Goal: Task Accomplishment & Management: Use online tool/utility

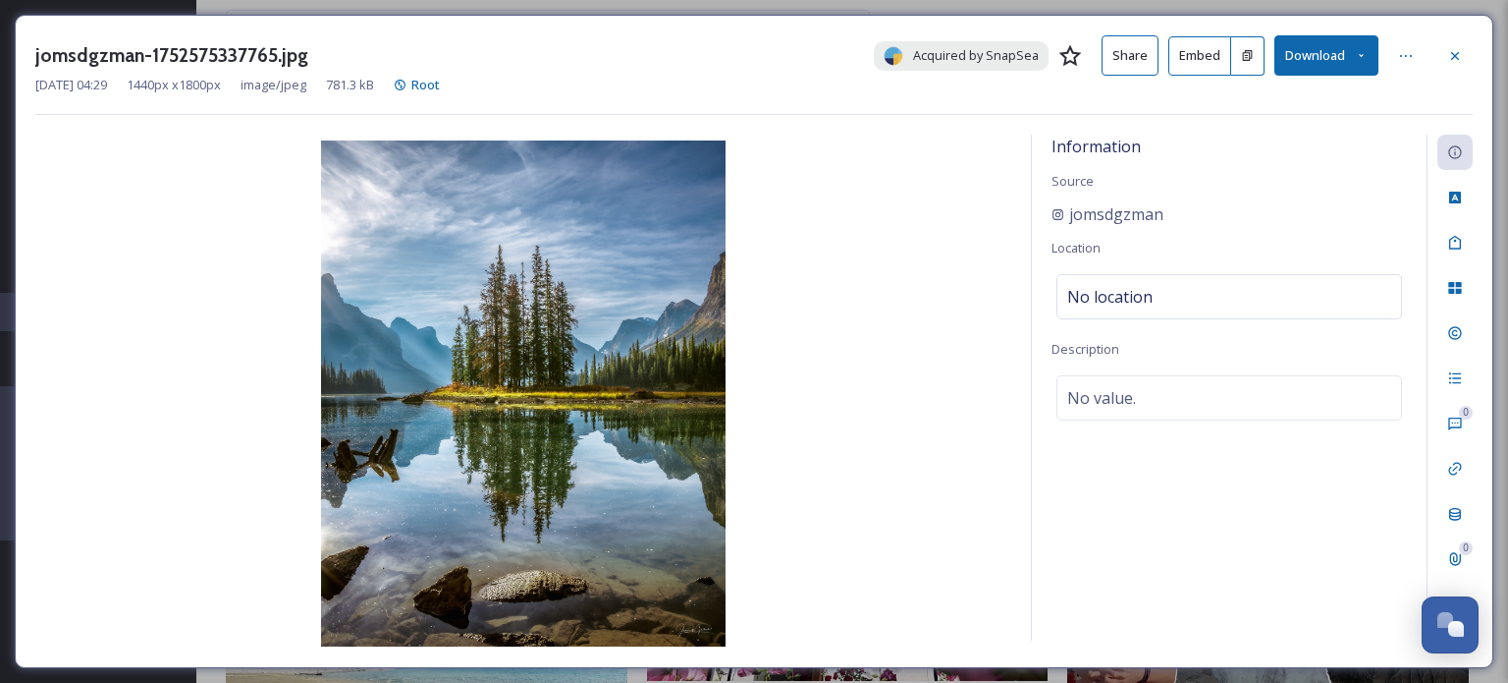
scroll to position [13455, 0]
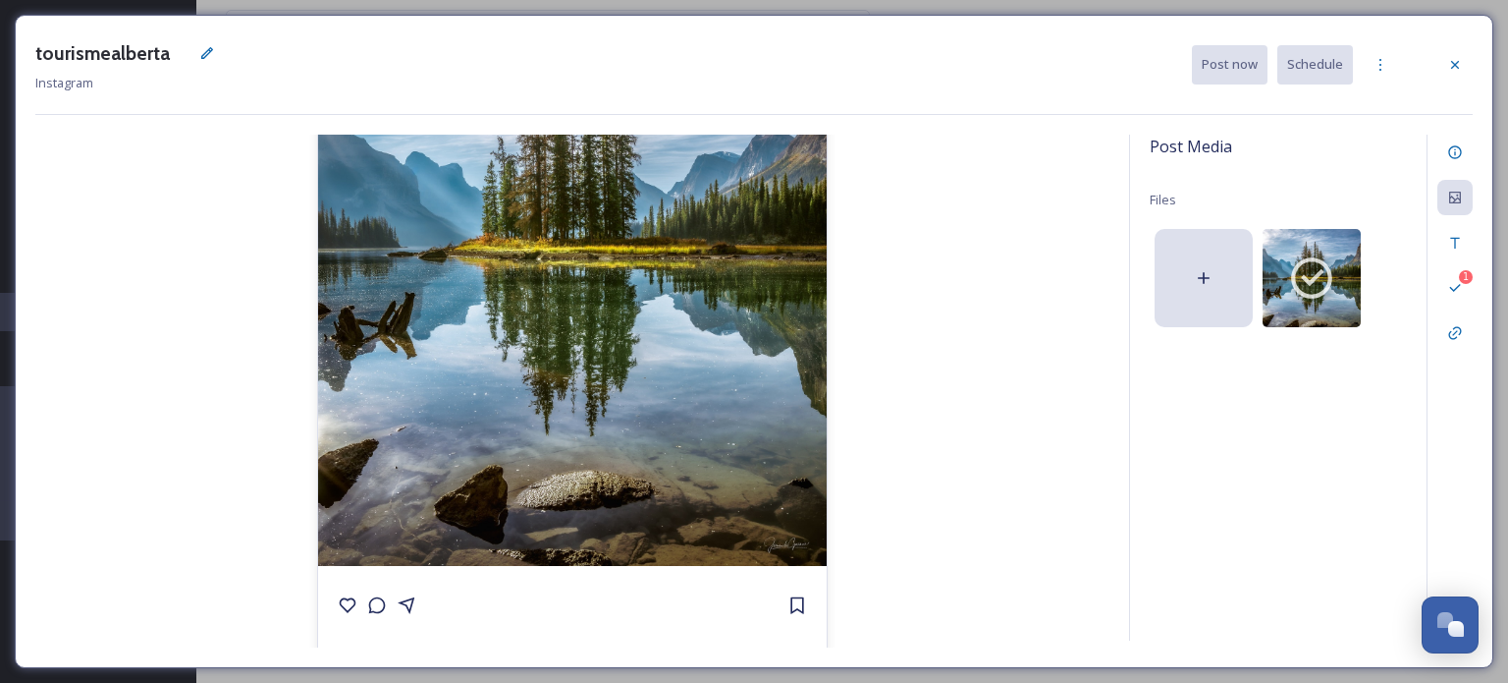
scroll to position [295, 0]
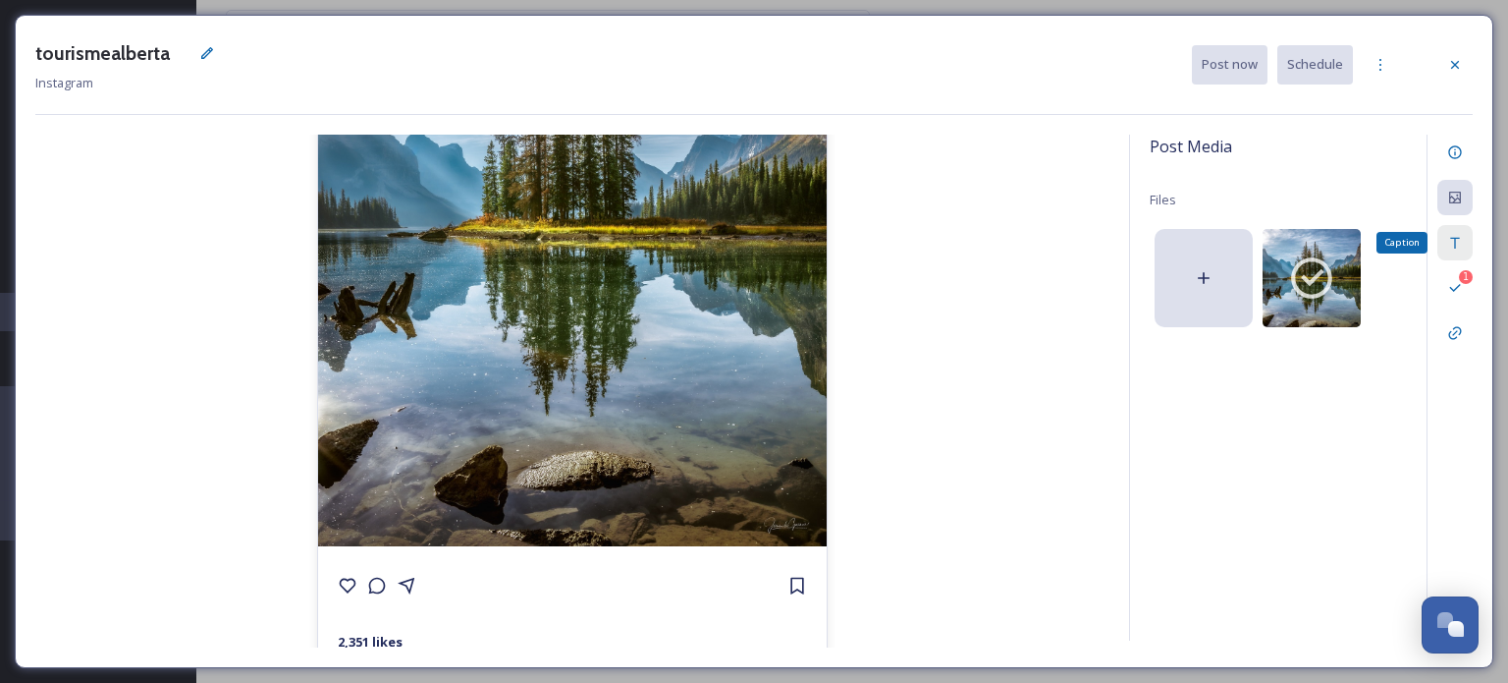
click at [1452, 241] on icon at bounding box center [1456, 243] width 16 height 16
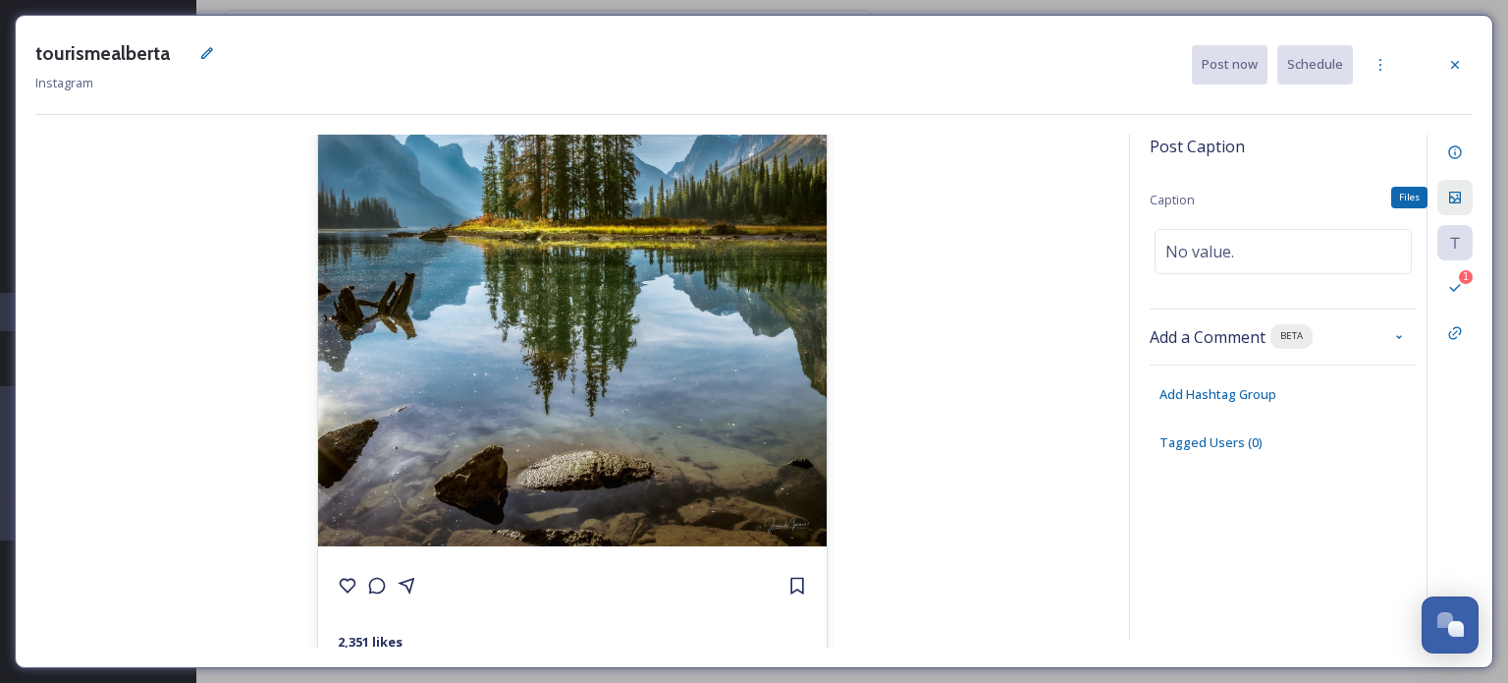
click at [1455, 192] on icon at bounding box center [1456, 198] width 12 height 12
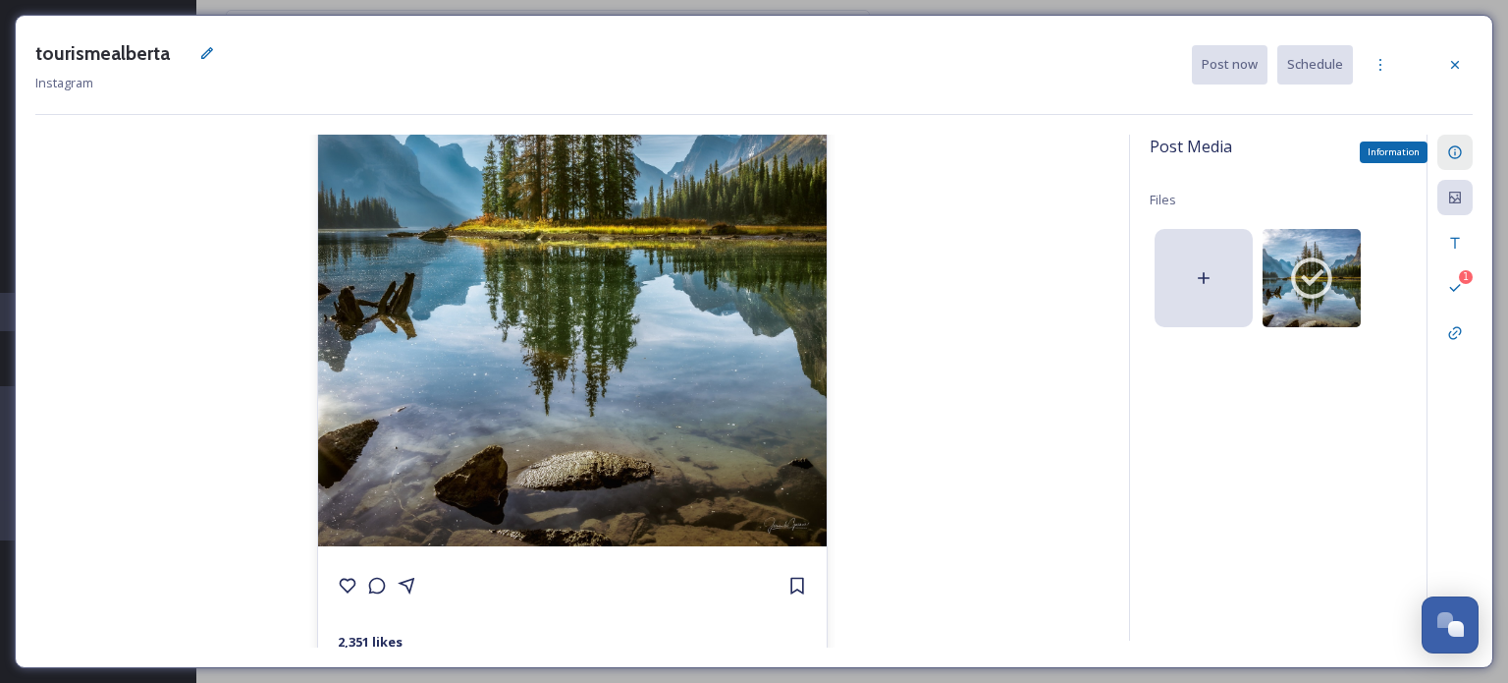
click at [1446, 151] on div "Information" at bounding box center [1455, 152] width 35 height 35
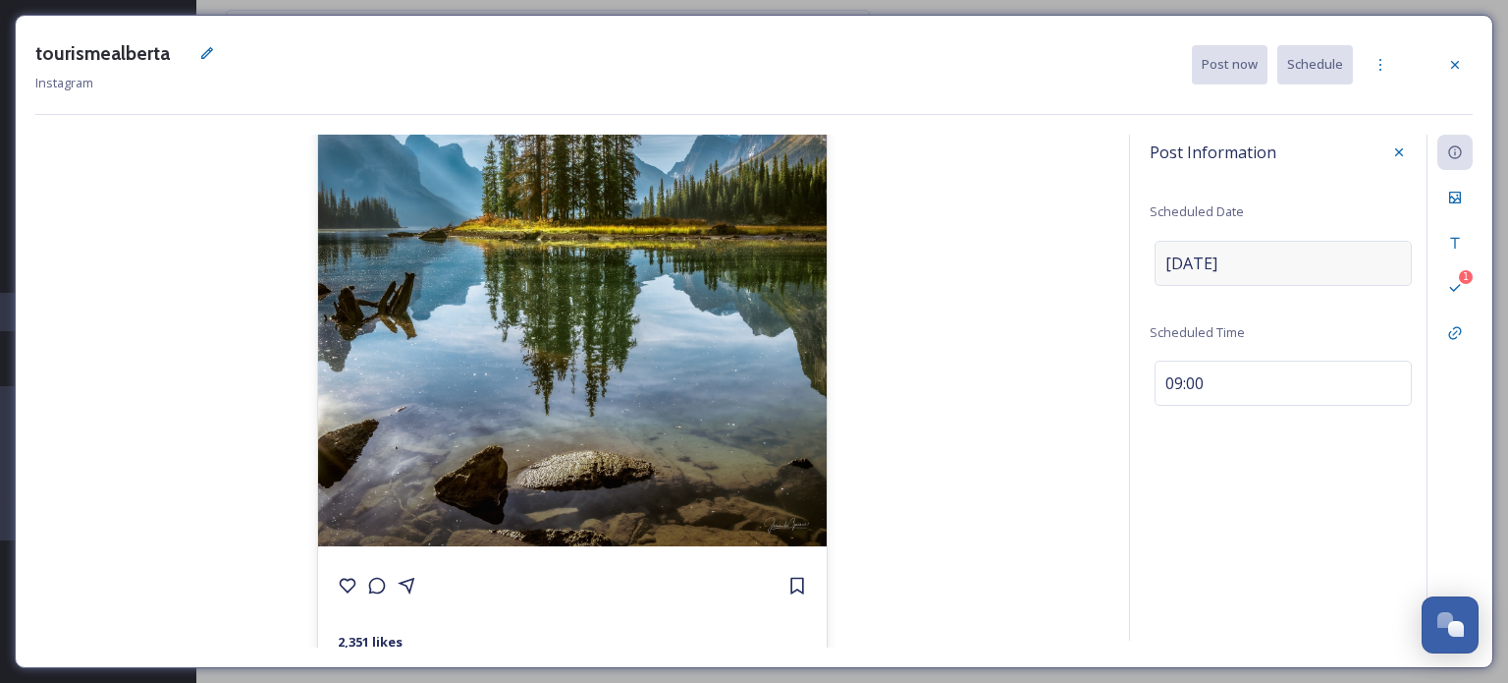
click at [1167, 259] on span "[DATE]" at bounding box center [1192, 263] width 52 height 24
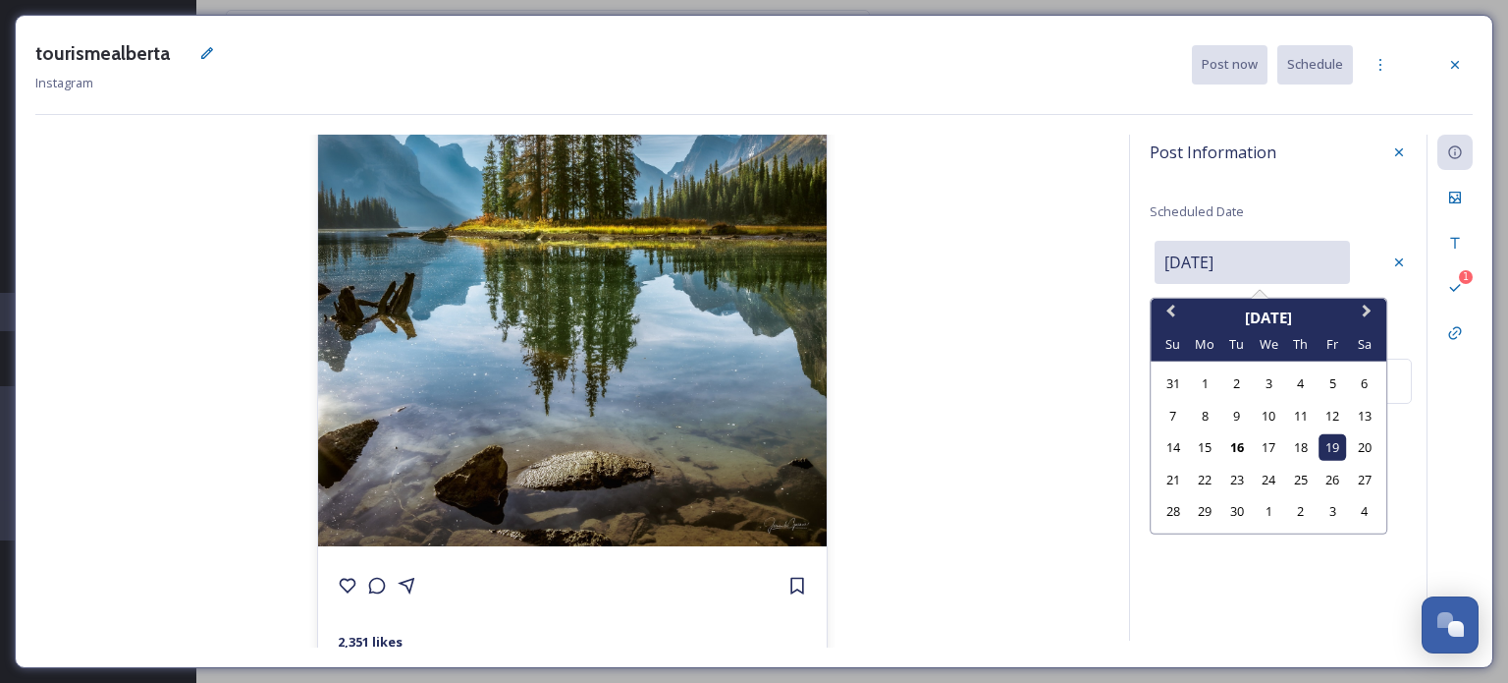
click at [1247, 258] on input "[DATE]" at bounding box center [1252, 262] width 195 height 43
click at [1175, 480] on div "21" at bounding box center [1173, 479] width 27 height 27
type input "[DATE]"
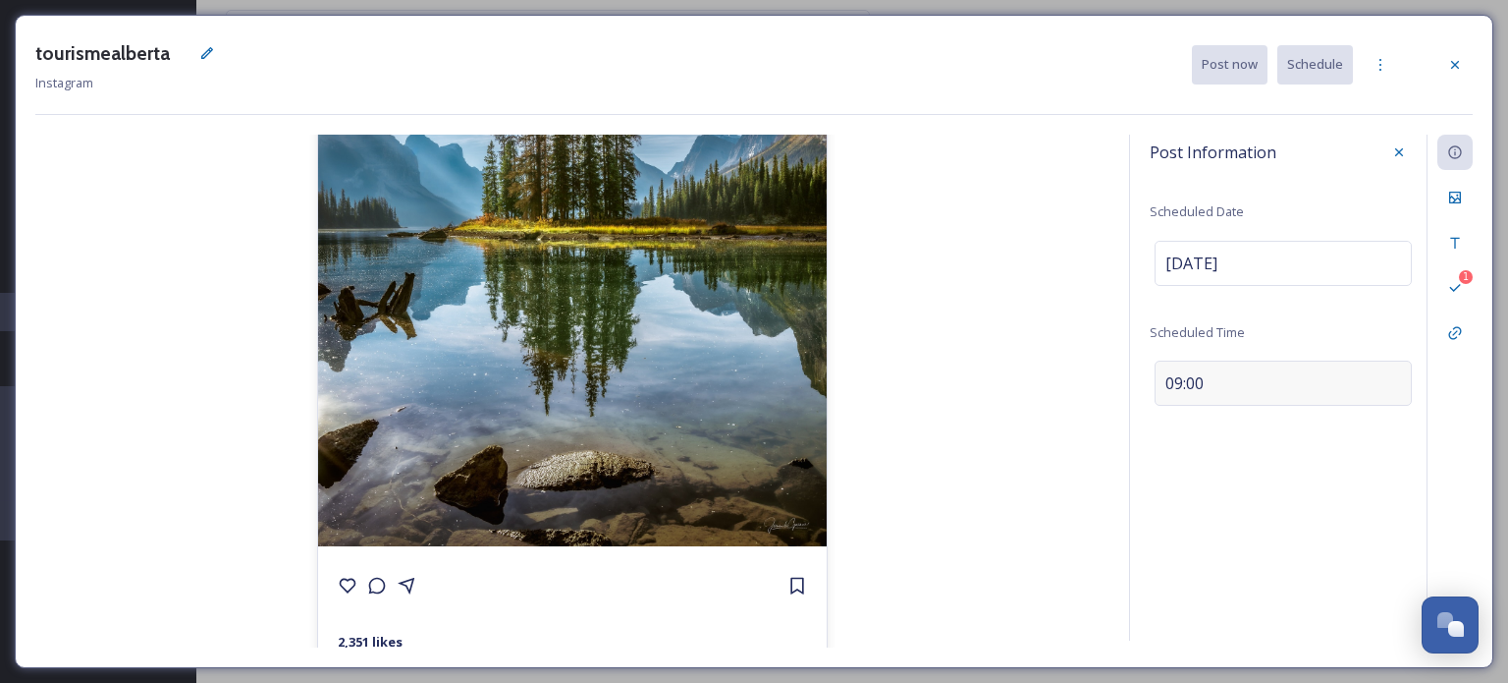
click at [1178, 380] on span "09:00" at bounding box center [1185, 383] width 38 height 24
click at [1392, 375] on icon at bounding box center [1400, 379] width 16 height 16
click at [1455, 193] on icon at bounding box center [1456, 198] width 16 height 16
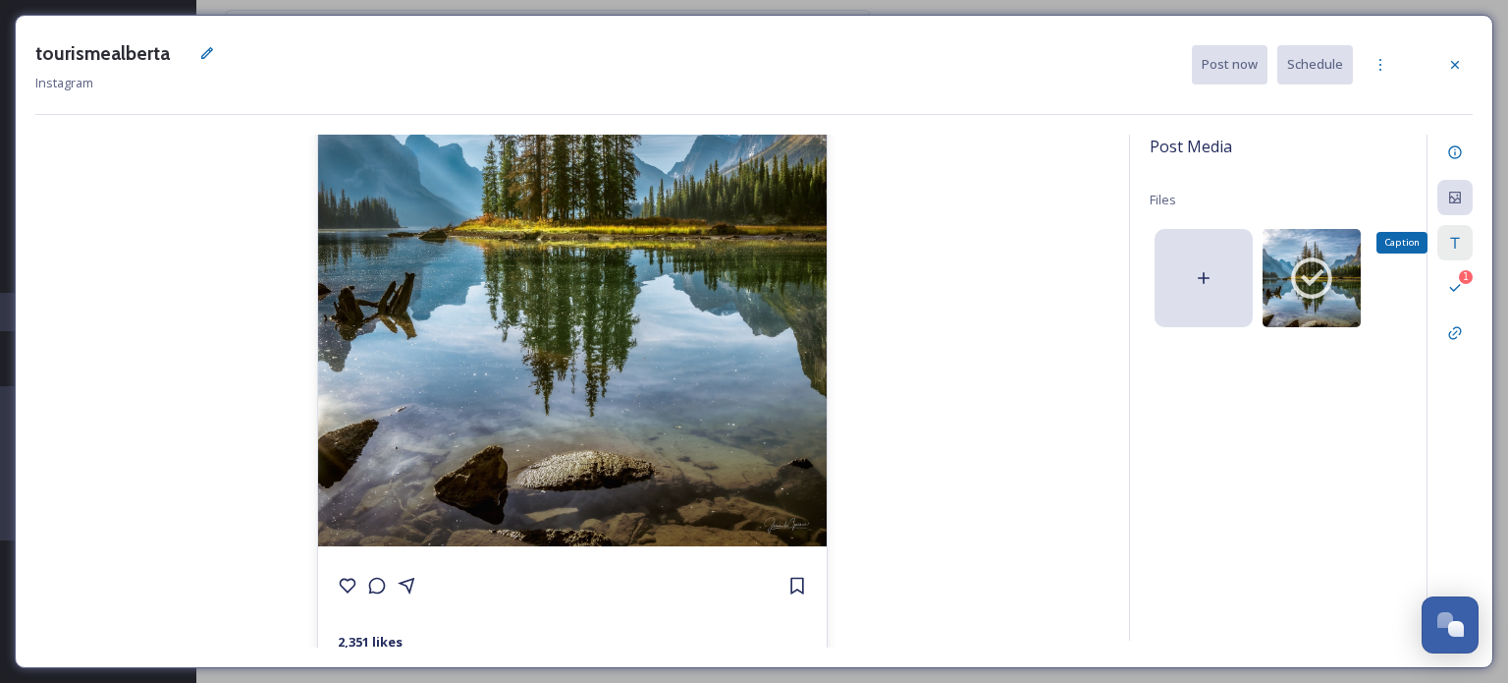
click at [1462, 242] on icon at bounding box center [1456, 243] width 16 height 16
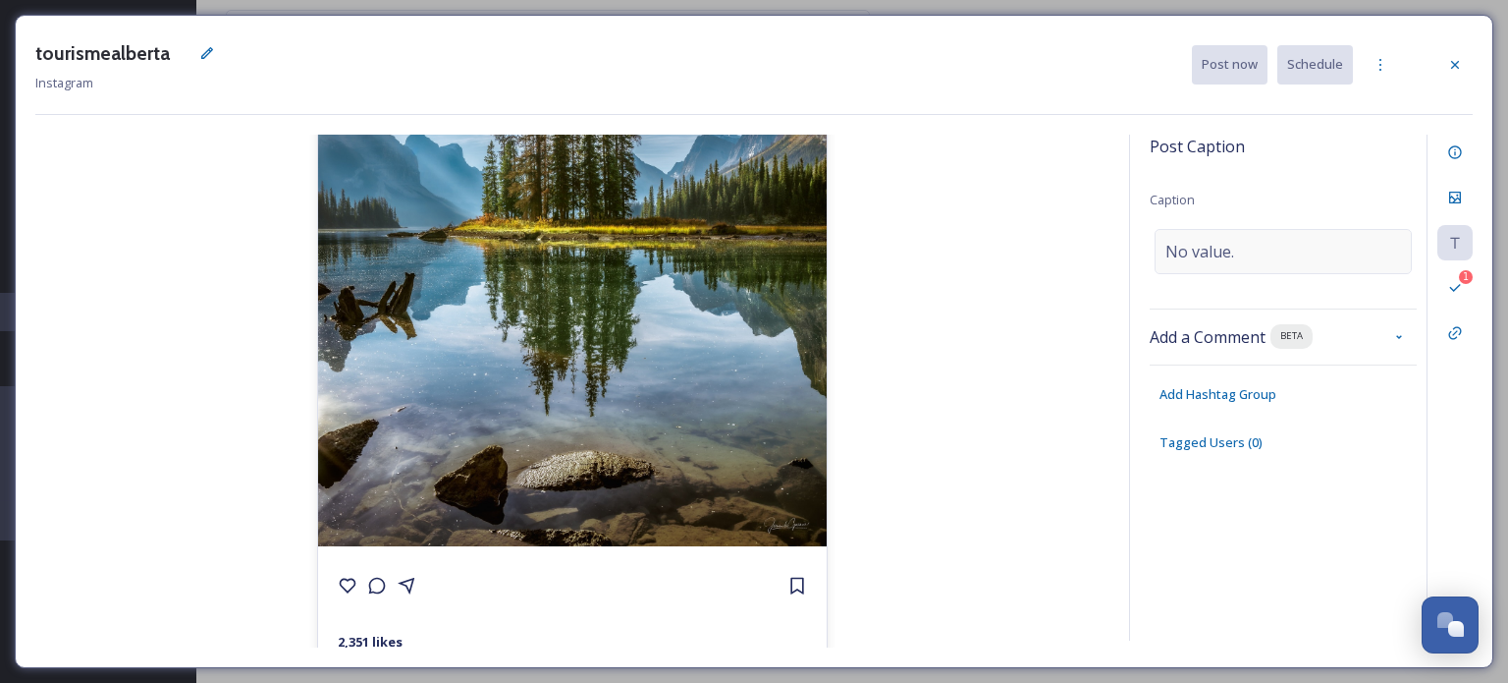
click at [1226, 240] on span "No value." at bounding box center [1200, 252] width 69 height 24
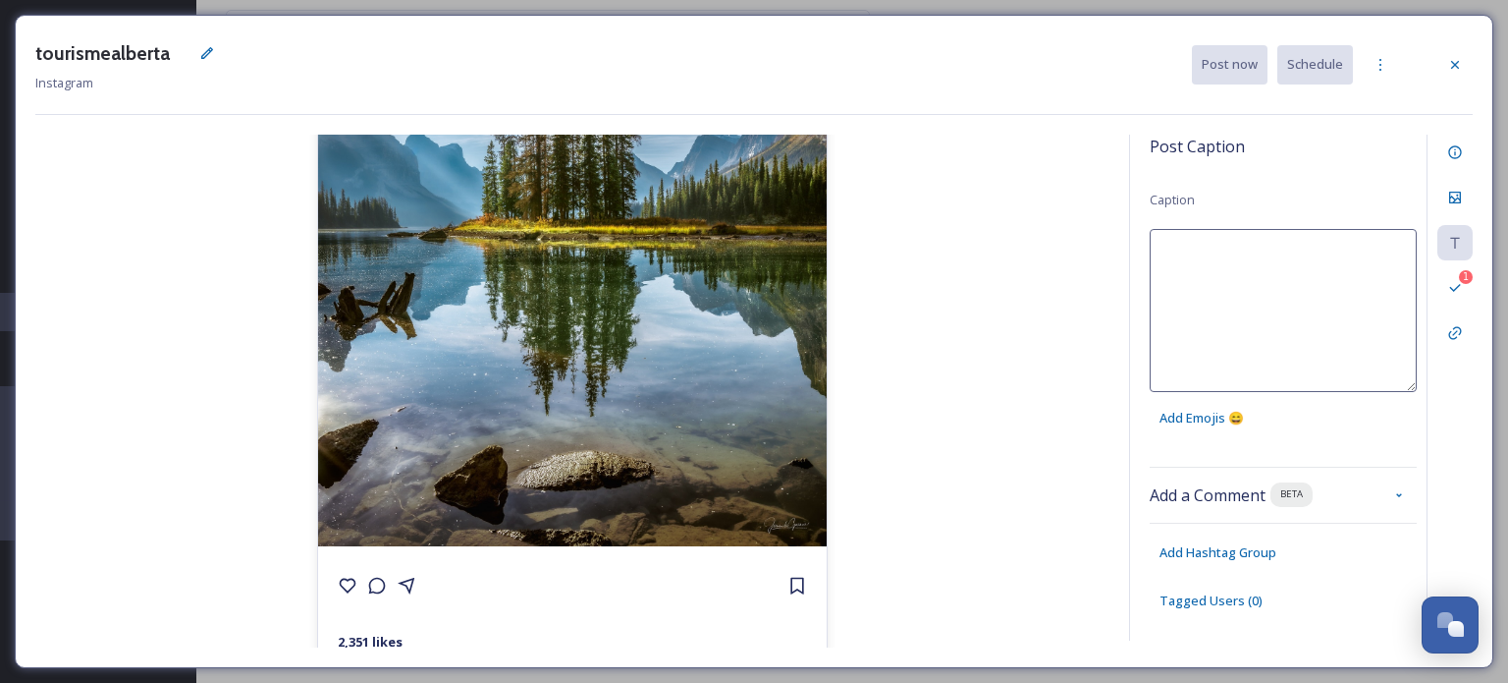
click at [1206, 246] on textarea at bounding box center [1283, 310] width 267 height 163
type textarea "v"
paste textarea "Niché au cœur du [GEOGRAPHIC_DATA], [GEOGRAPHIC_DATA] est l’un des joyaux natur…"
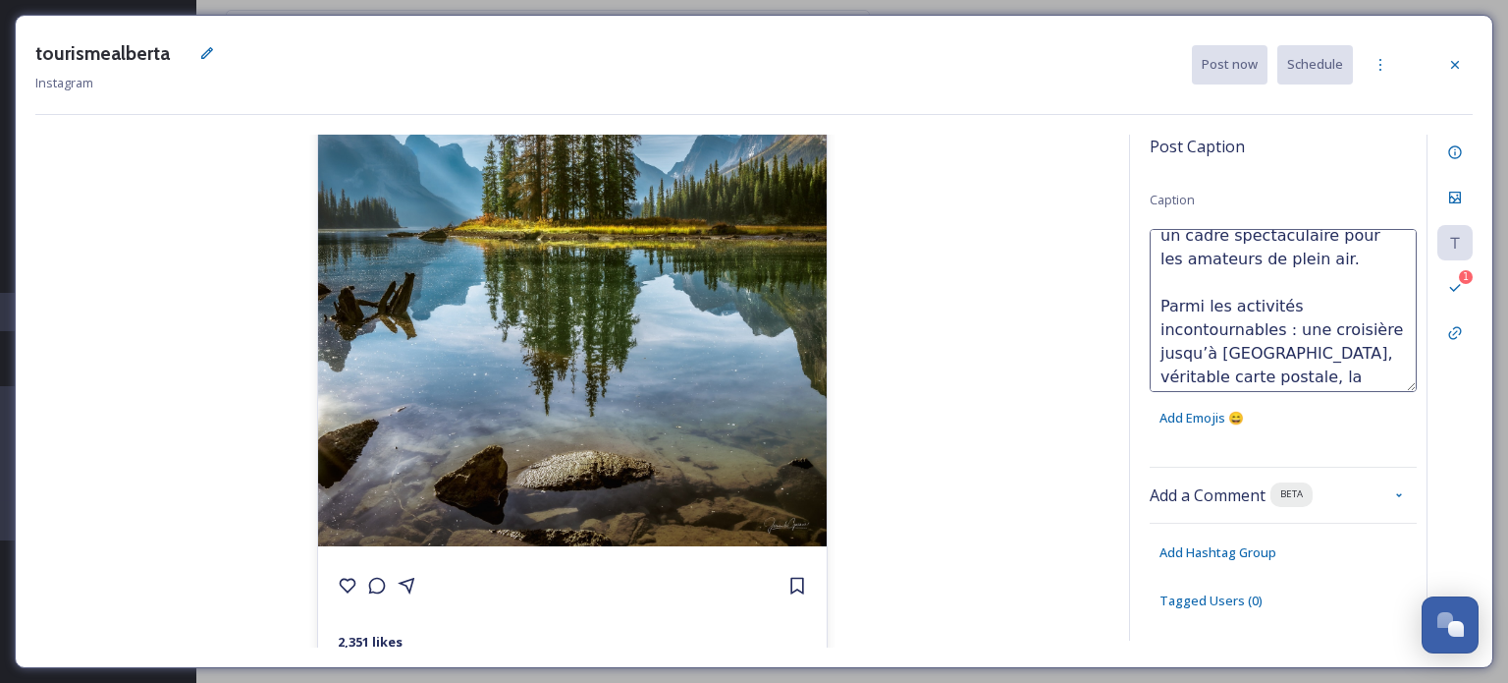
scroll to position [0, 0]
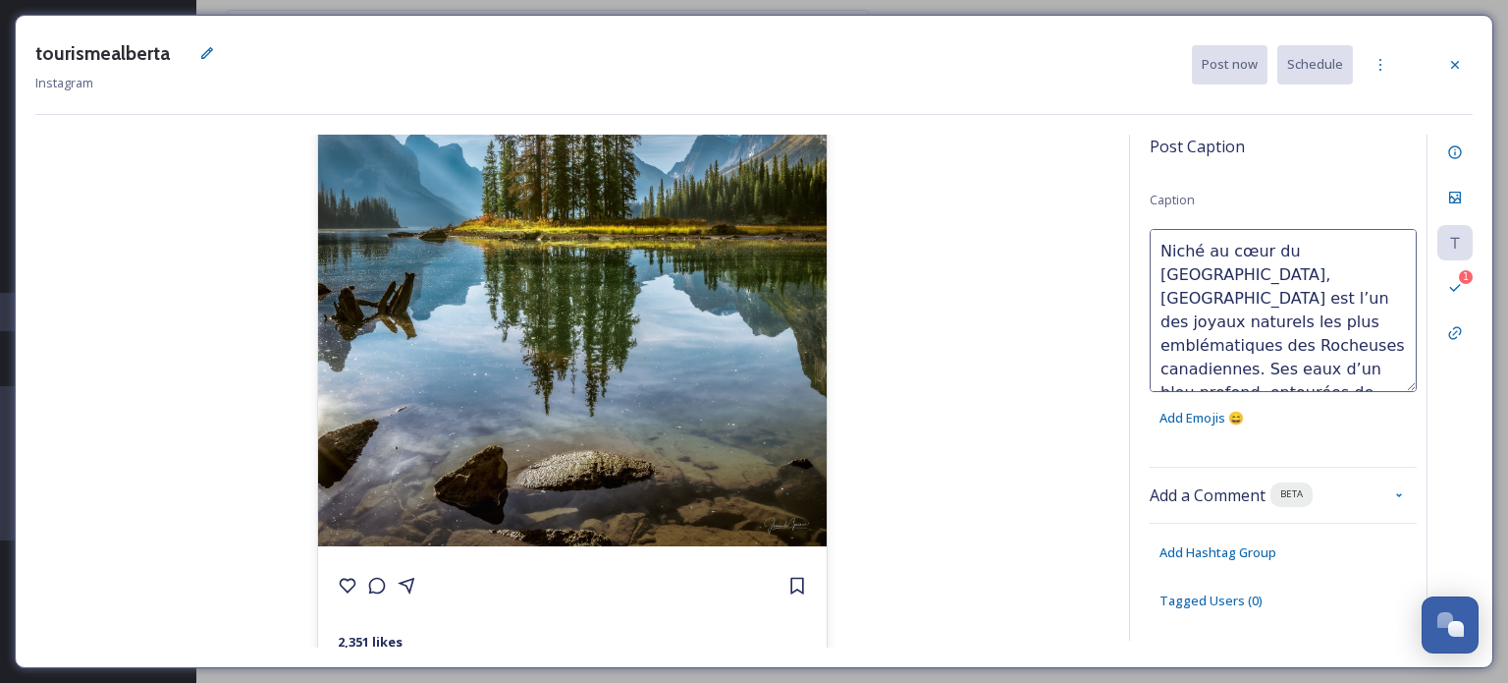
drag, startPoint x: 1363, startPoint y: 271, endPoint x: 1332, endPoint y: 269, distance: 31.5
click at [1332, 269] on textarea "Niché au cœur du [GEOGRAPHIC_DATA], [GEOGRAPHIC_DATA] est l’un des joyaux natur…" at bounding box center [1283, 310] width 267 height 163
click at [1277, 274] on textarea "Niché au cœur du [GEOGRAPHIC_DATA], [GEOGRAPHIC_DATA] est l’un des joyaux natur…" at bounding box center [1283, 310] width 267 height 163
drag, startPoint x: 1269, startPoint y: 272, endPoint x: 1369, endPoint y: 266, distance: 100.3
click at [1369, 266] on textarea "Niché au cœur du [GEOGRAPHIC_DATA], le [GEOGRAPHIC_DATA] est l’un des joyaux na…" at bounding box center [1283, 310] width 267 height 163
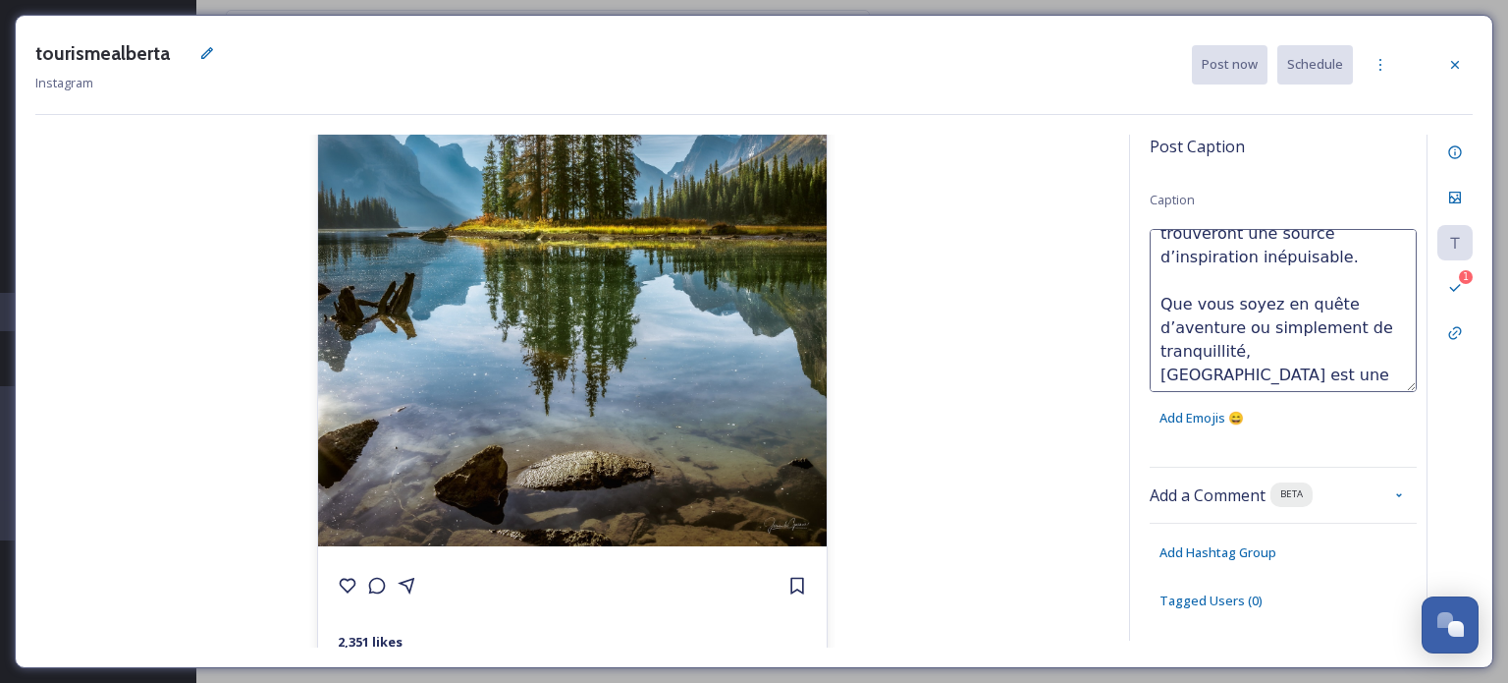
scroll to position [589, 0]
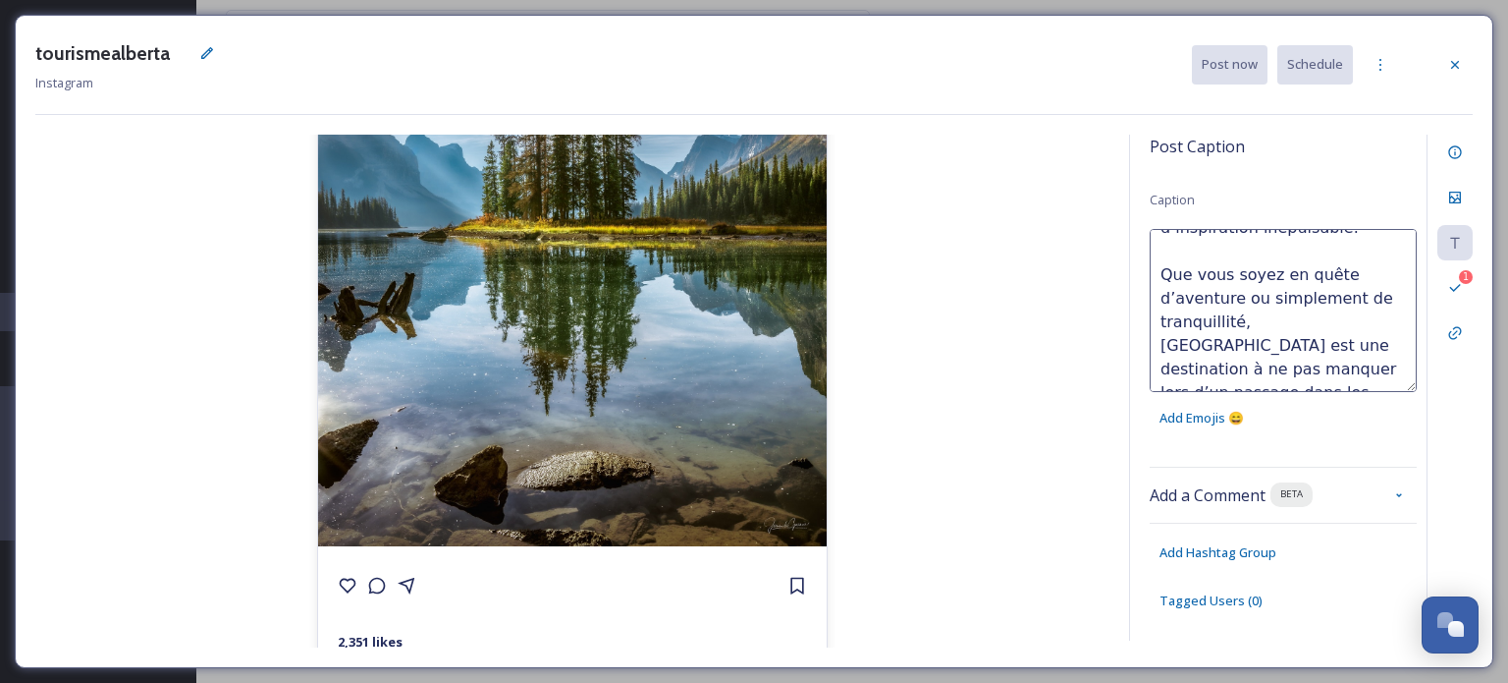
drag, startPoint x: 1244, startPoint y: 273, endPoint x: 1333, endPoint y: 277, distance: 88.5
click at [1333, 277] on textarea "Niché au cœur du [GEOGRAPHIC_DATA], le [GEOGRAPHIC_DATA] est l’un des joyaux na…" at bounding box center [1283, 310] width 267 height 163
paste textarea "le lac Malign"
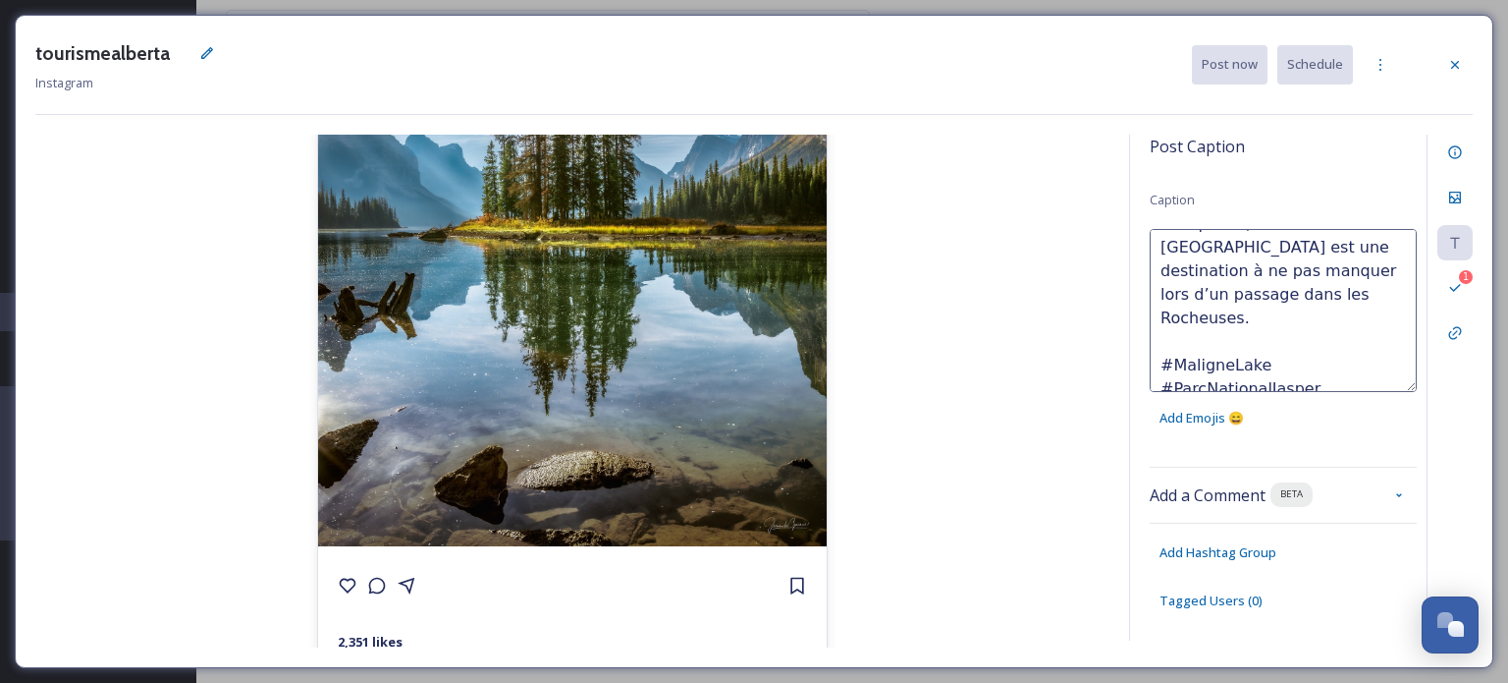
click at [1157, 320] on textarea "Niché au cœur du [GEOGRAPHIC_DATA], le [GEOGRAPHIC_DATA] est l’un des joyaux na…" at bounding box center [1283, 310] width 267 height 163
click at [1162, 343] on textarea "Niché au cœur du [GEOGRAPHIC_DATA], le [GEOGRAPHIC_DATA] est l’un des joyaux na…" at bounding box center [1283, 310] width 267 height 163
click at [1161, 362] on textarea "Niché au cœur du [GEOGRAPHIC_DATA], le [GEOGRAPHIC_DATA] est l’un des joyaux na…" at bounding box center [1283, 310] width 267 height 163
type textarea "Niché au cœur du [GEOGRAPHIC_DATA], le [GEOGRAPHIC_DATA] est l’un des joyaux na…"
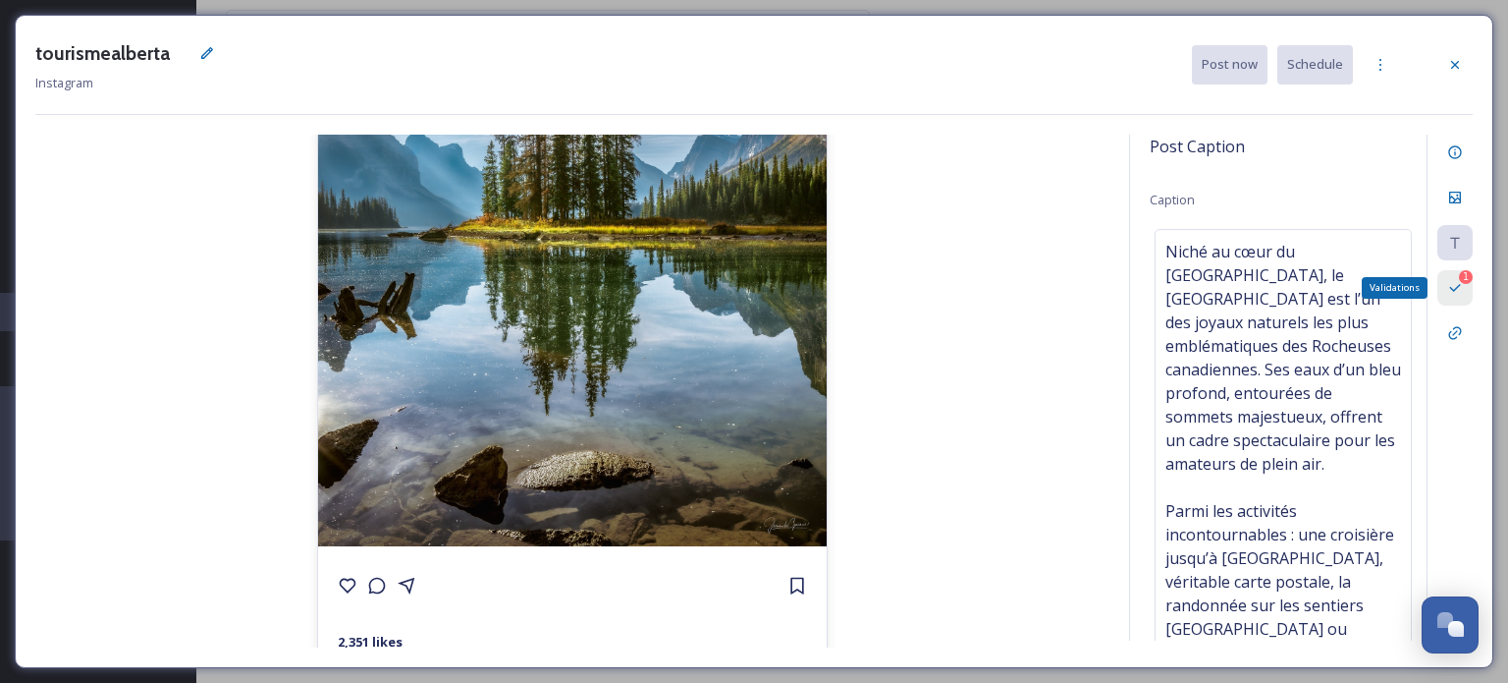
click at [1441, 286] on div "1 Validations" at bounding box center [1455, 287] width 35 height 35
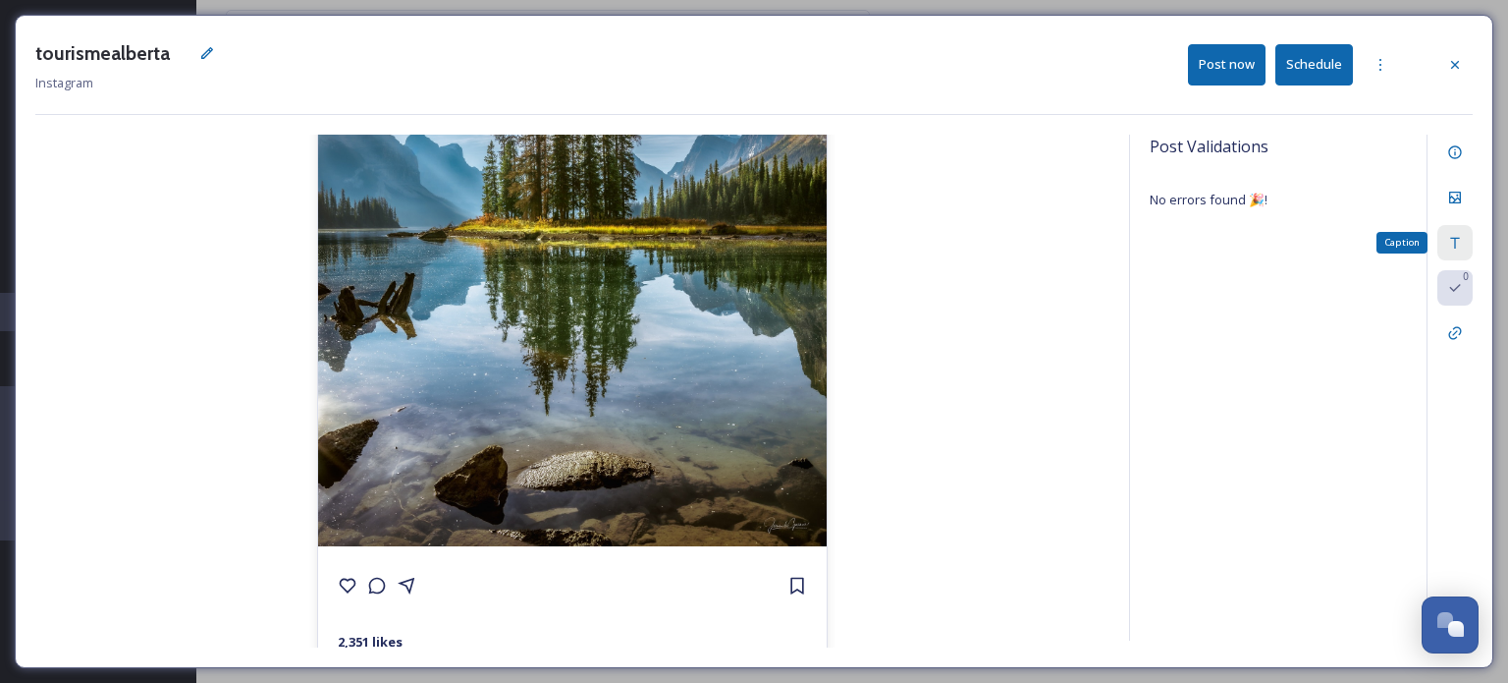
click at [1450, 242] on icon at bounding box center [1456, 243] width 16 height 16
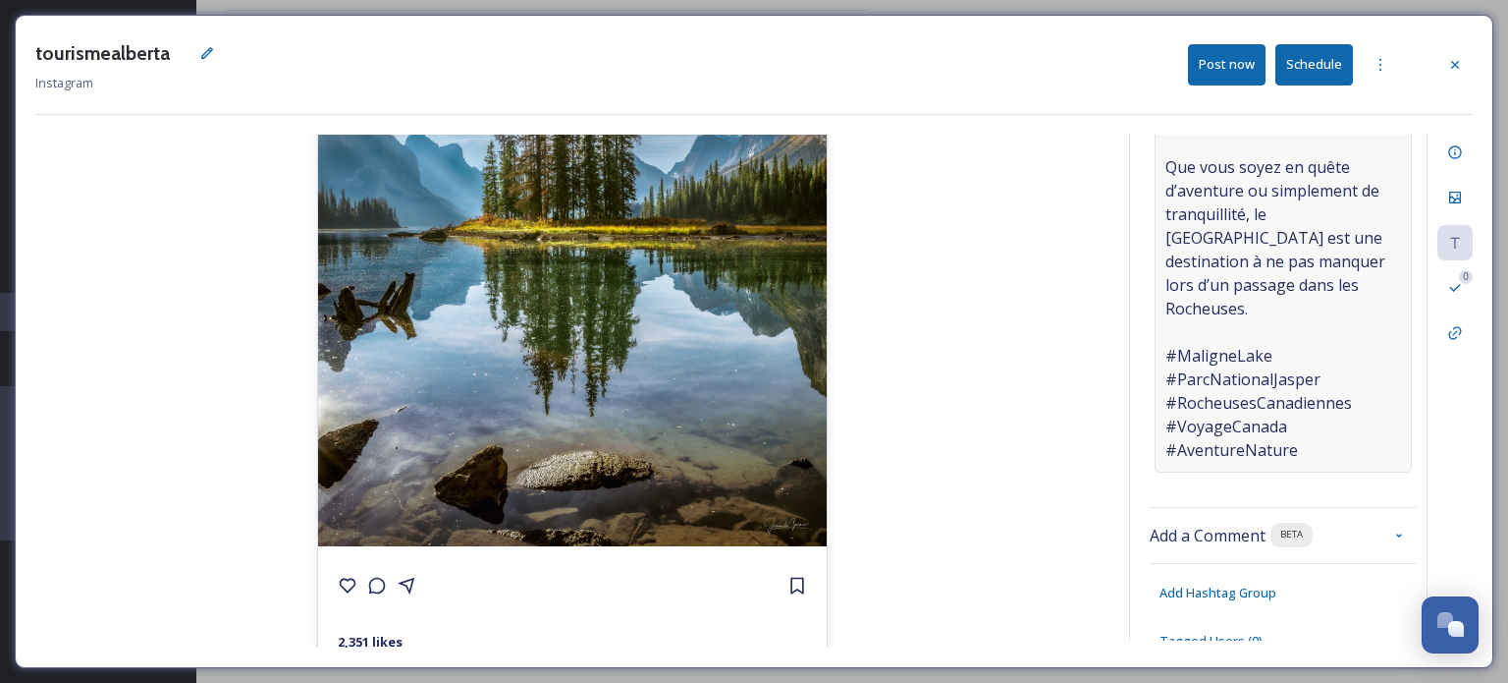
click at [1329, 257] on span "Niché au cœur du [GEOGRAPHIC_DATA], le [GEOGRAPHIC_DATA] est l’un des joyaux na…" at bounding box center [1284, 1] width 236 height 919
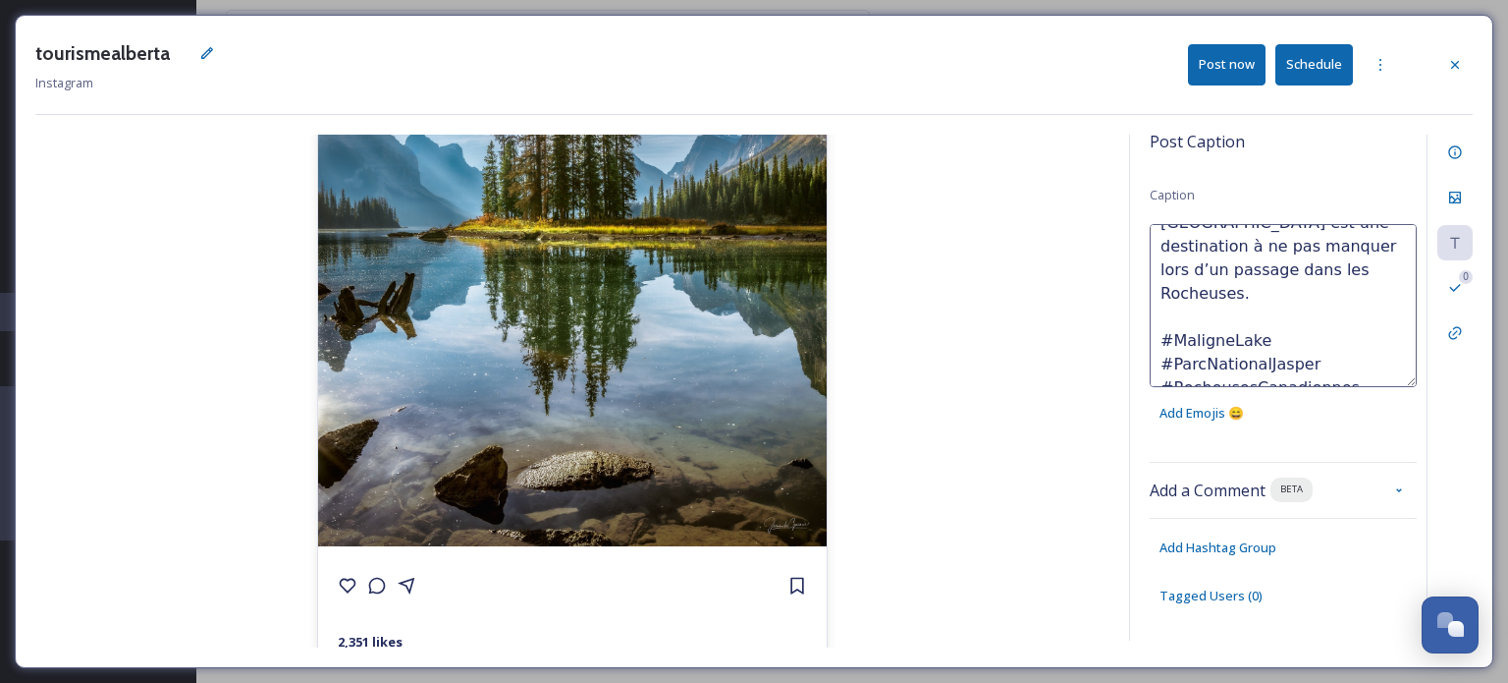
scroll to position [609, 0]
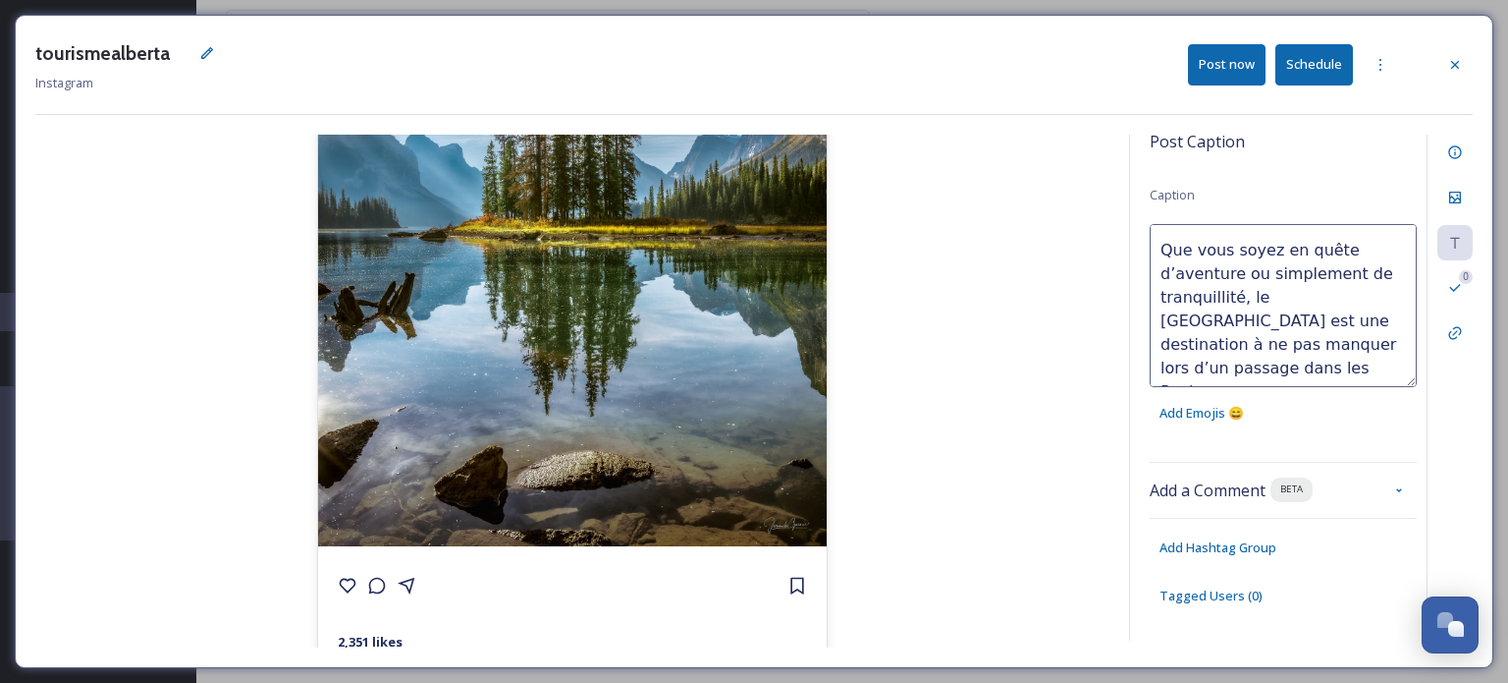
click at [1328, 306] on textarea "Niché au cœur du [GEOGRAPHIC_DATA], le [GEOGRAPHIC_DATA] est l’un des joyaux na…" at bounding box center [1283, 305] width 267 height 163
click at [1319, 322] on textarea "Niché au cœur du [GEOGRAPHIC_DATA], le [GEOGRAPHIC_DATA] est l’un des joyaux na…" at bounding box center [1283, 305] width 267 height 163
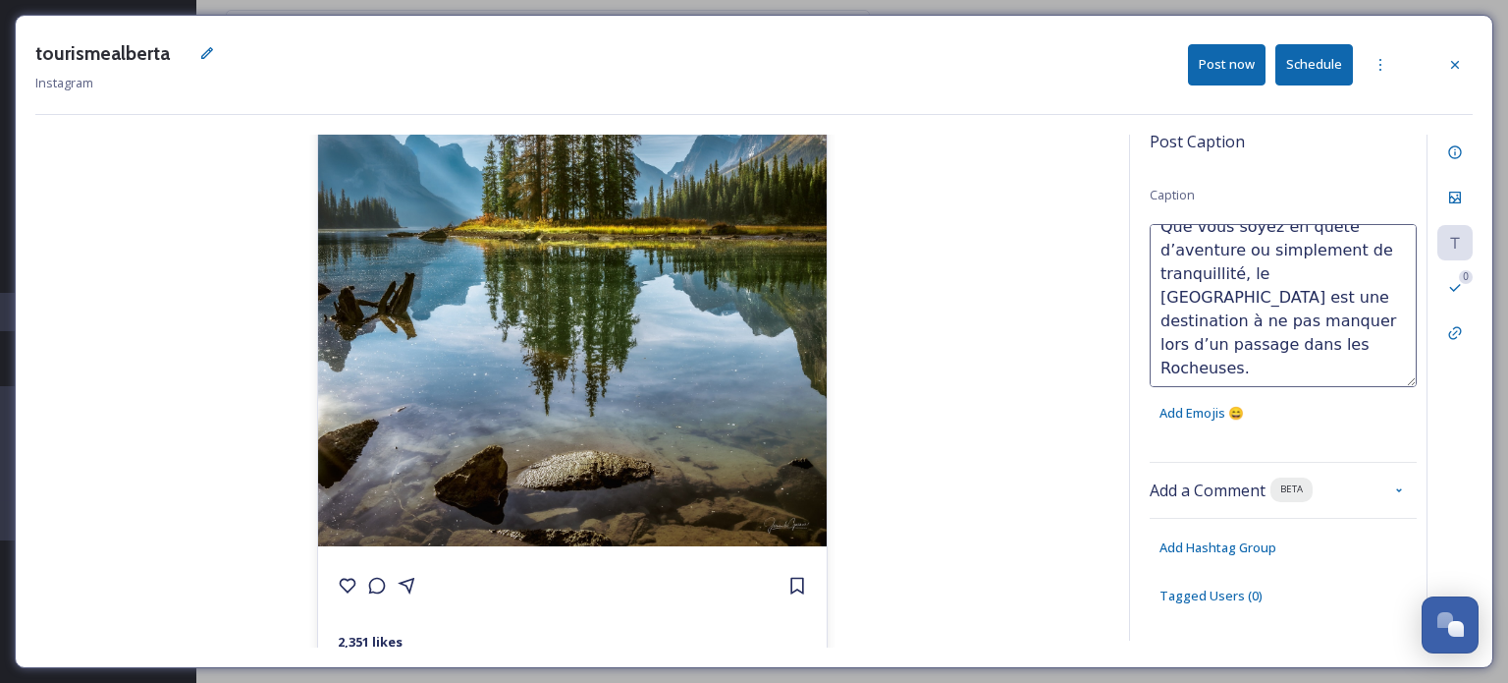
scroll to position [656, 0]
paste textarea "jomsdgzman"
type textarea "Niché au cœur du [GEOGRAPHIC_DATA], le [GEOGRAPHIC_DATA] est l’un des joyaux na…"
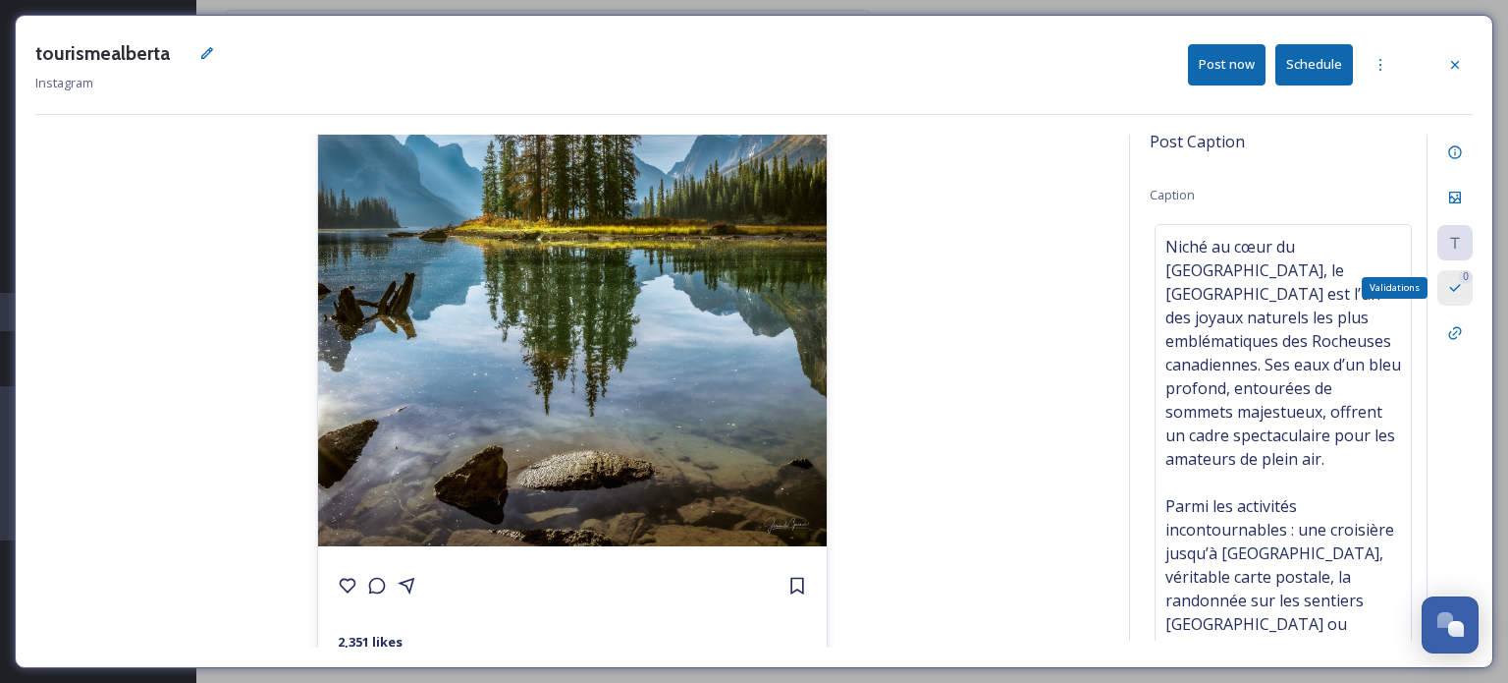
click at [1451, 290] on icon at bounding box center [1456, 288] width 16 height 16
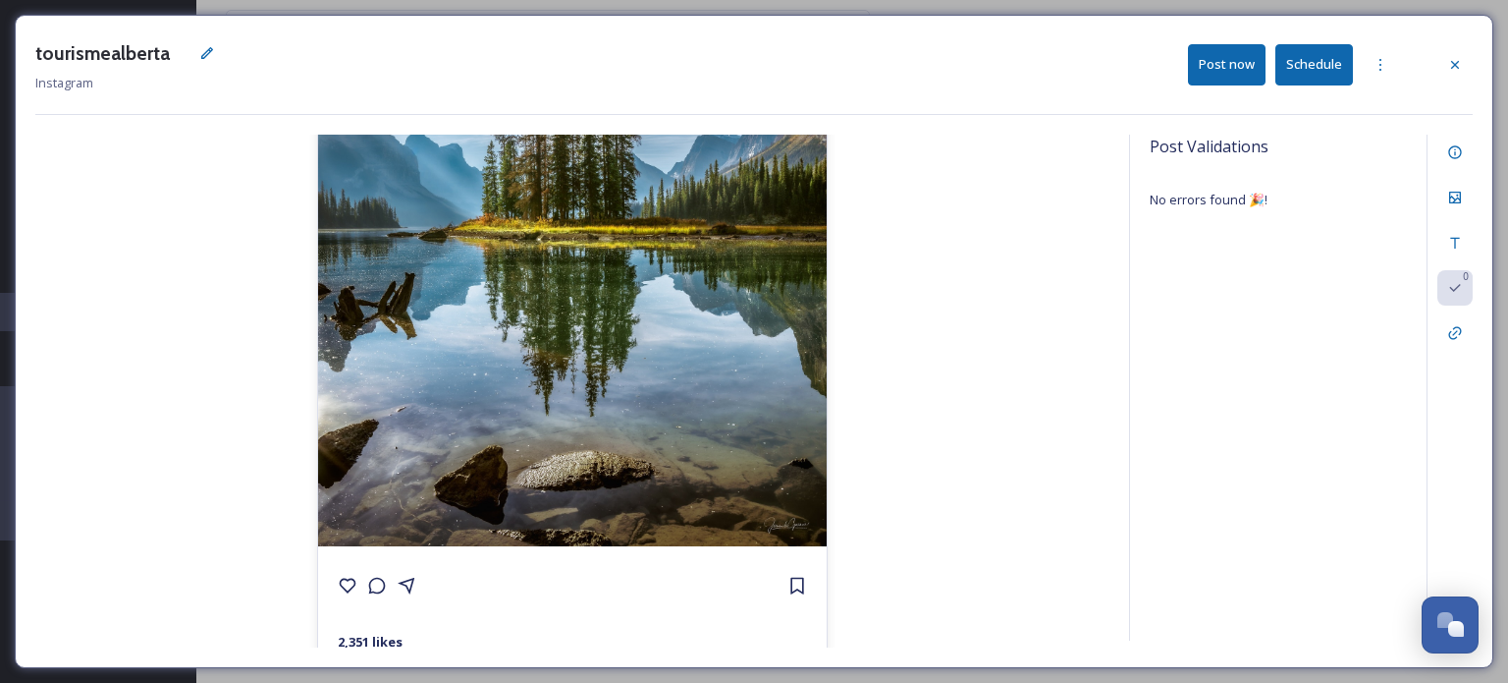
click at [1310, 70] on button "Schedule" at bounding box center [1315, 64] width 78 height 40
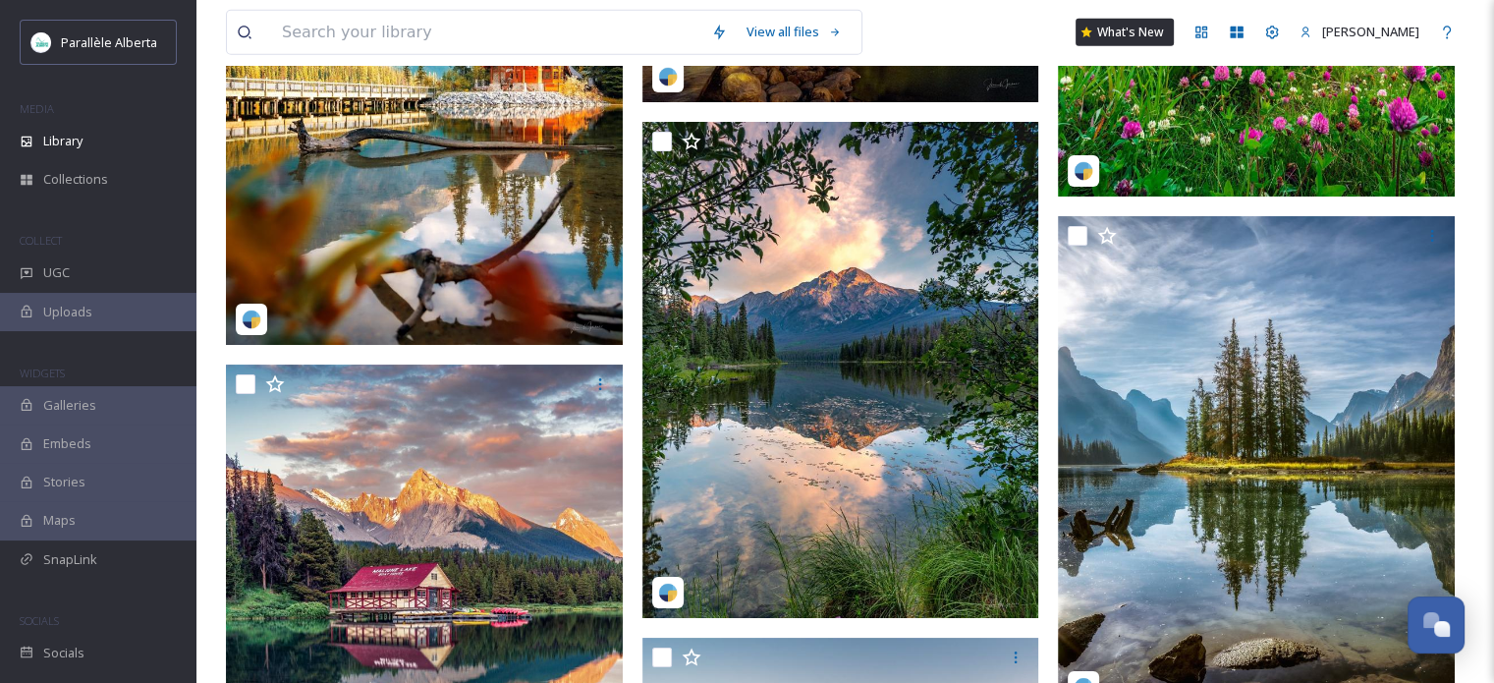
scroll to position [13455, 0]
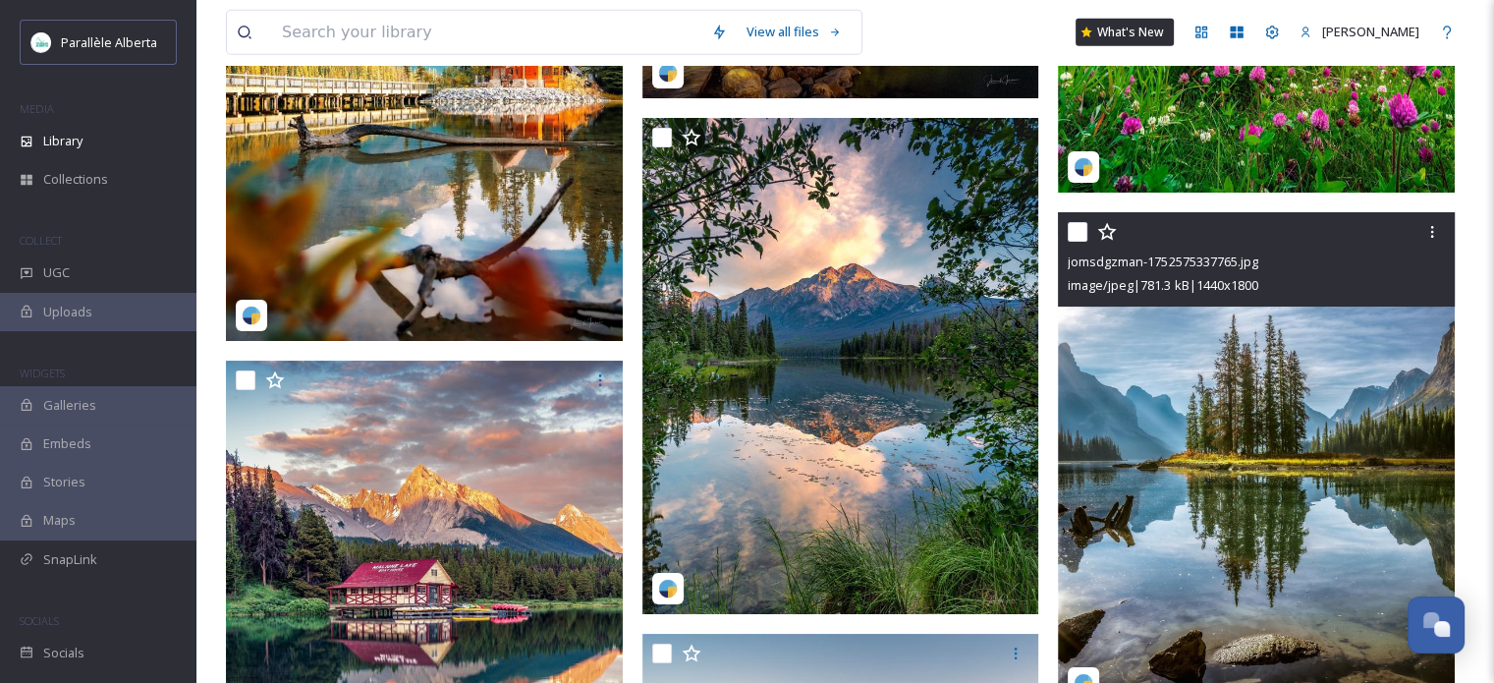
click at [1214, 462] on img at bounding box center [1256, 460] width 397 height 496
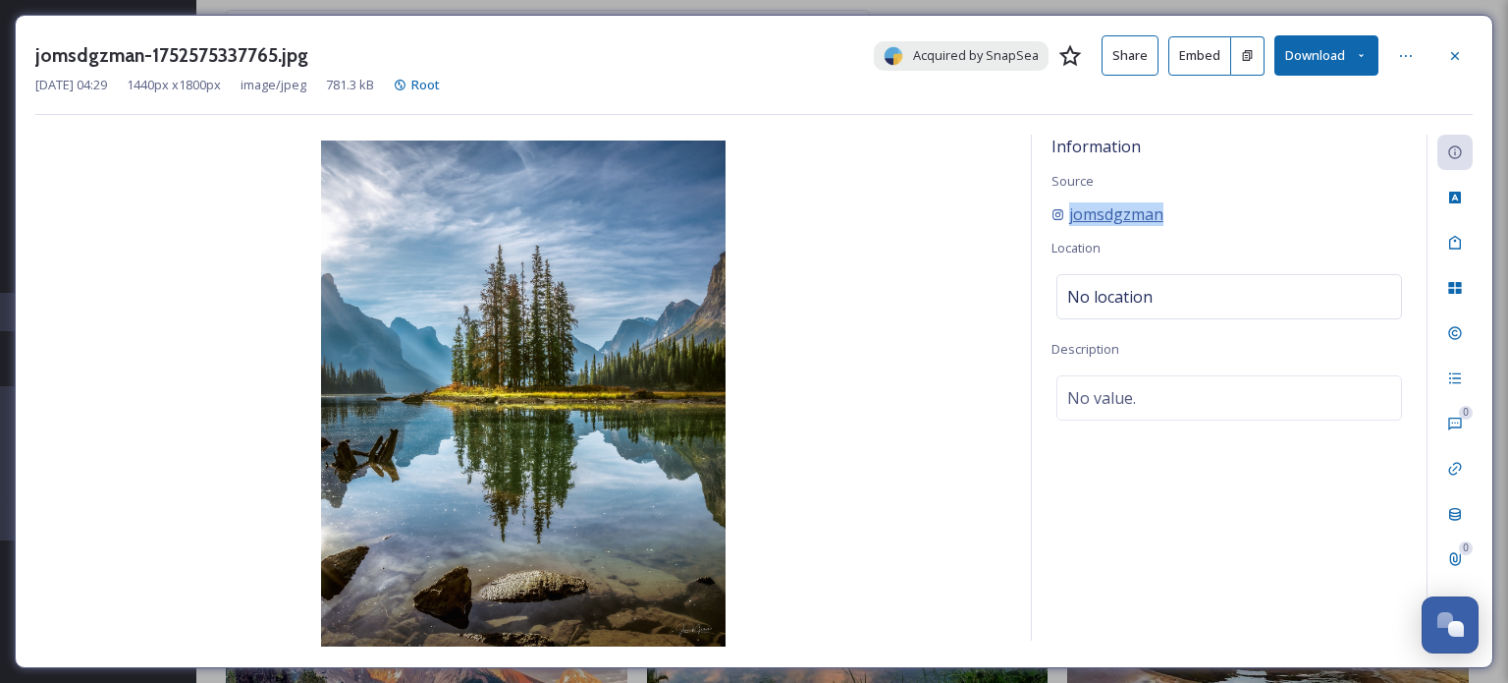
drag, startPoint x: 1203, startPoint y: 205, endPoint x: 1068, endPoint y: 210, distance: 135.6
click at [1068, 210] on div "jomsdgzman" at bounding box center [1230, 214] width 356 height 24
copy span "jomsdgzman"
click at [1461, 56] on icon at bounding box center [1456, 56] width 16 height 16
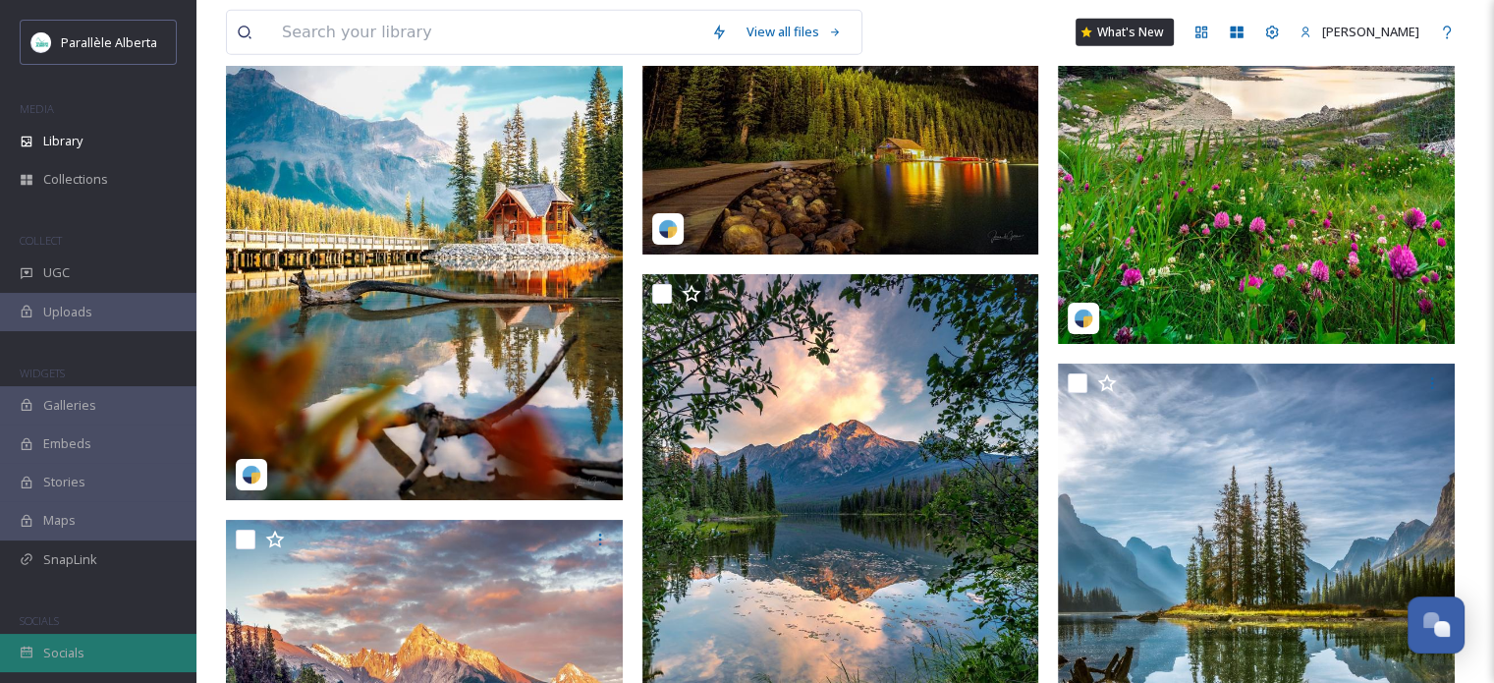
click at [64, 668] on div "Socials" at bounding box center [98, 652] width 196 height 38
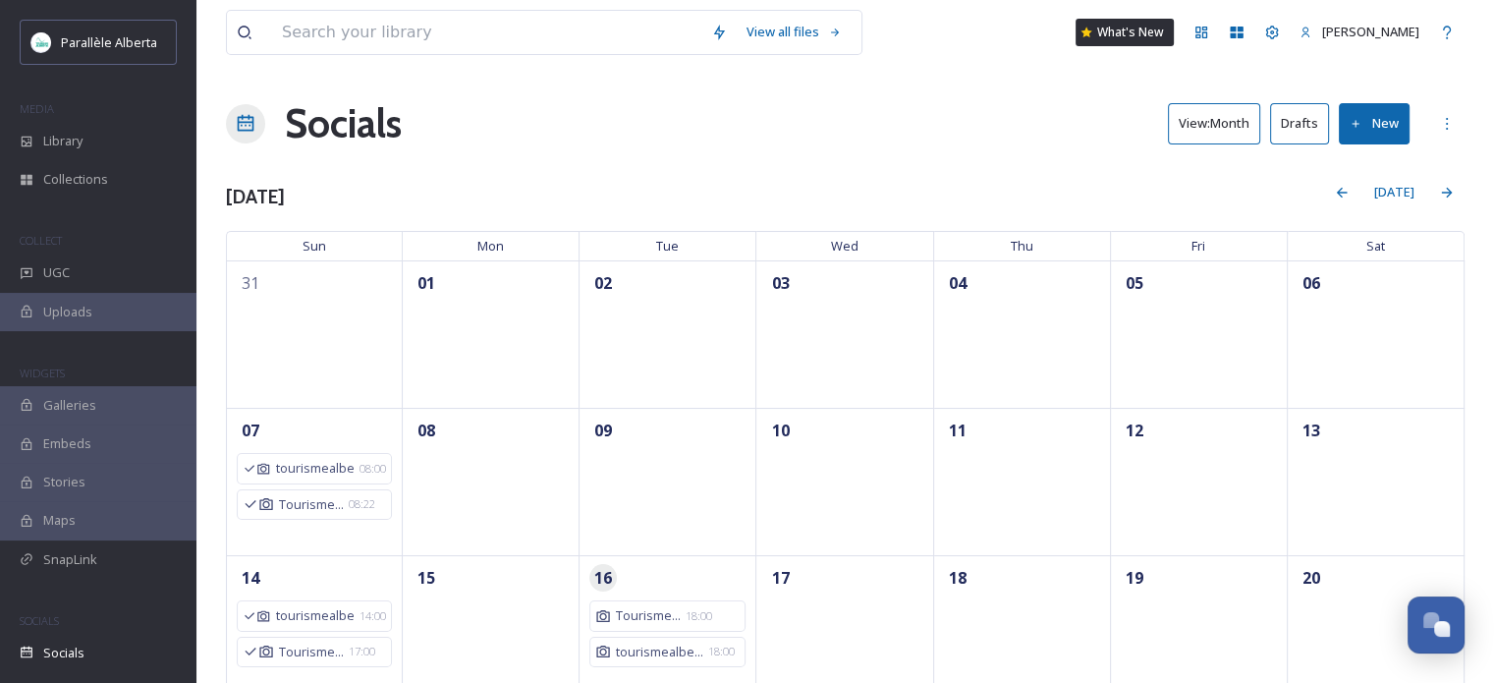
click at [1226, 112] on button "View: Month" at bounding box center [1214, 123] width 92 height 40
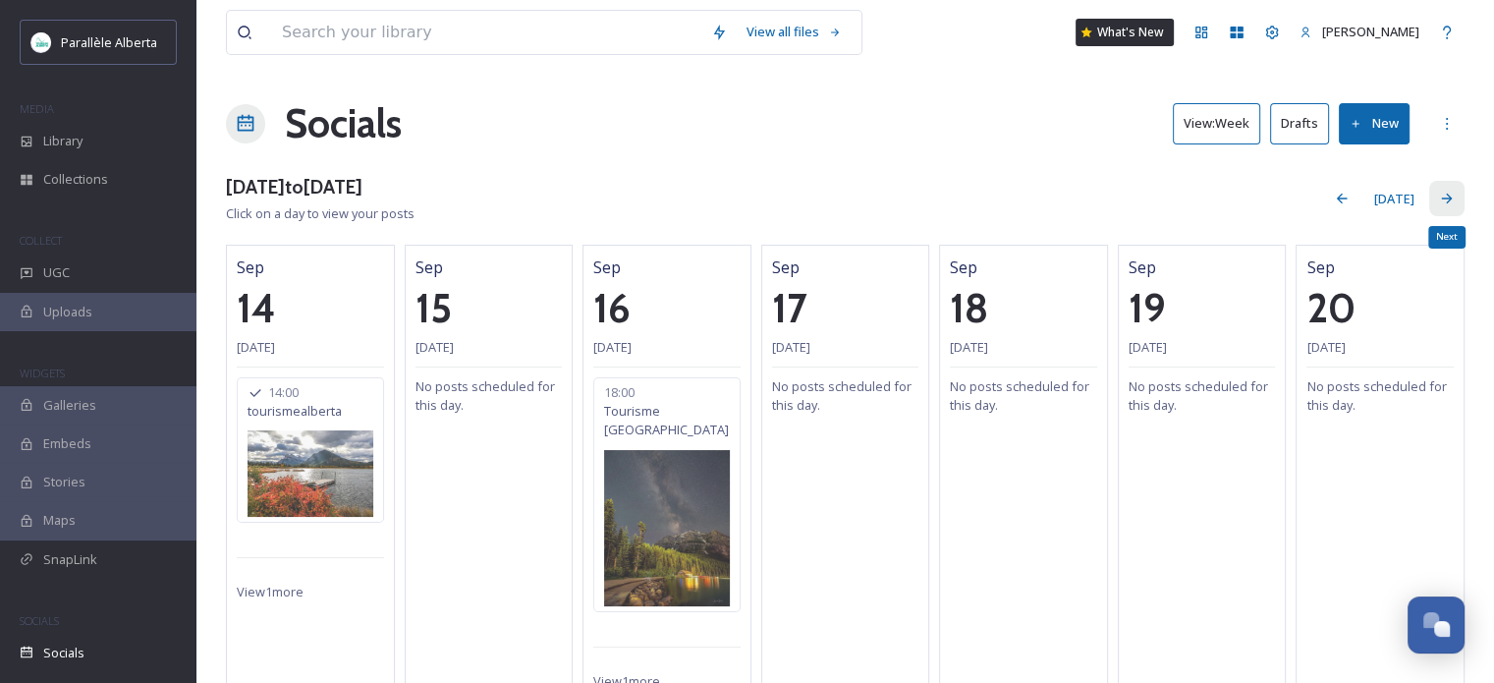
click at [1453, 199] on icon at bounding box center [1447, 199] width 16 height 16
